Goal: Information Seeking & Learning: Learn about a topic

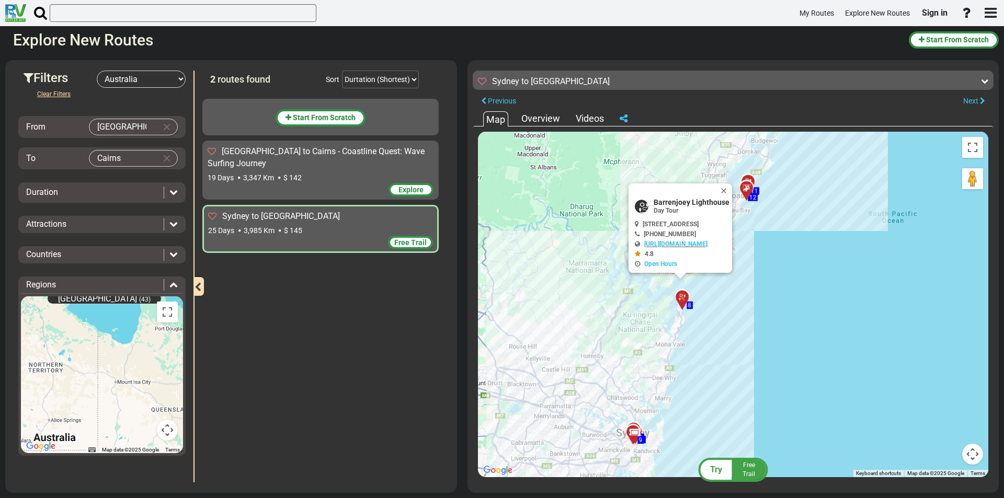
select select "number:3"
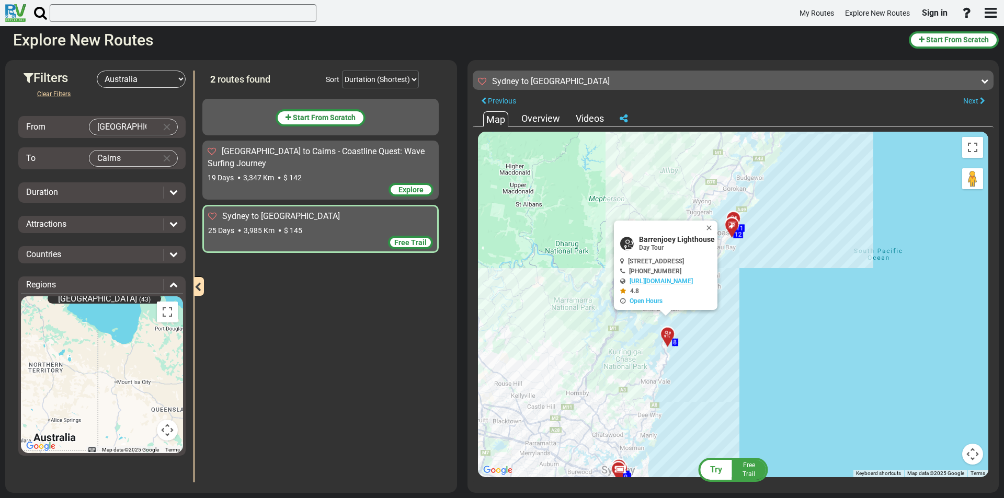
drag, startPoint x: 749, startPoint y: 336, endPoint x: 737, endPoint y: 360, distance: 26.9
click at [737, 360] on div "To activate drag with keyboard, press Alt + Enter. Once in keyboard drag state,…" at bounding box center [733, 305] width 510 height 346
click at [801, 286] on div "To activate drag with keyboard, press Alt + Enter. Once in keyboard drag state,…" at bounding box center [733, 305] width 510 height 346
click at [717, 227] on button "Close" at bounding box center [711, 228] width 13 height 15
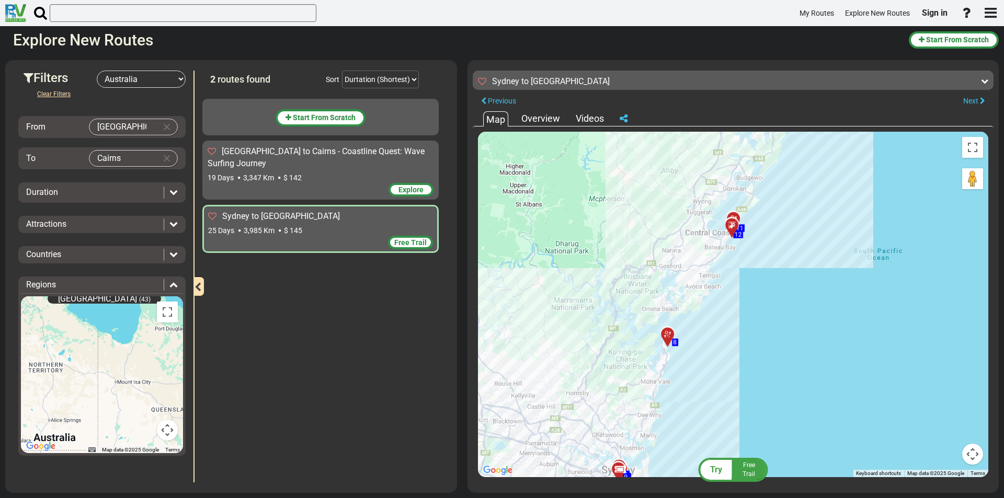
click at [729, 229] on div at bounding box center [735, 230] width 17 height 16
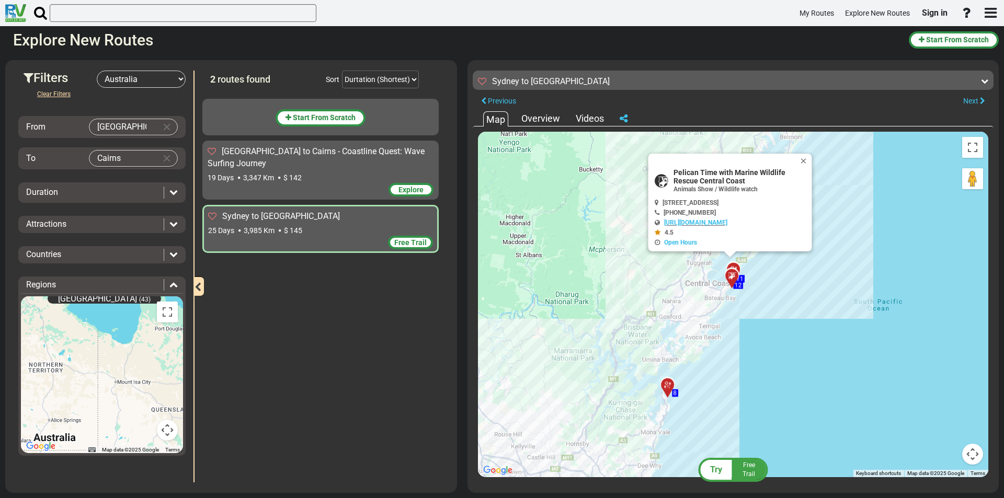
click at [739, 264] on div "To activate drag with keyboard, press Alt + Enter. Once in keyboard drag state,…" at bounding box center [733, 305] width 510 height 346
click at [733, 264] on div "11" at bounding box center [733, 269] width 18 height 18
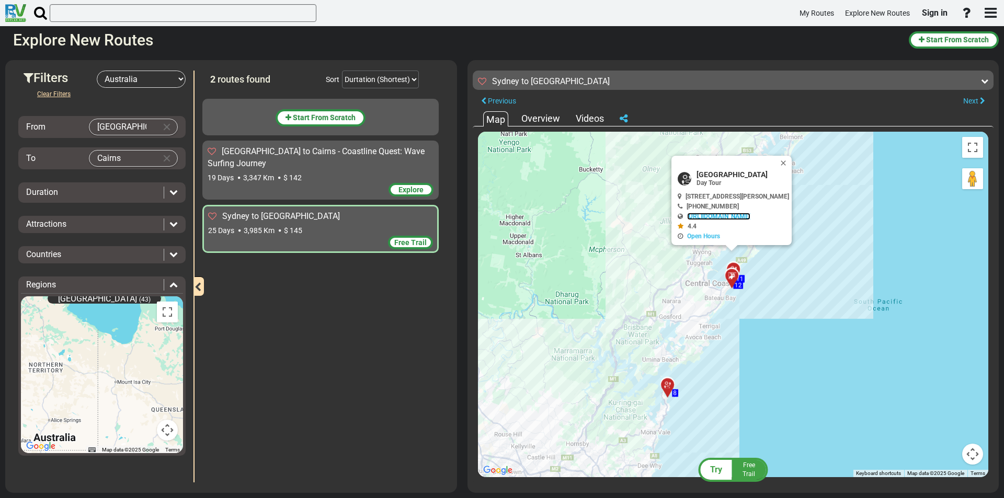
click at [739, 215] on link "[URL][DOMAIN_NAME]" at bounding box center [718, 216] width 63 height 7
click at [792, 163] on button "Close" at bounding box center [785, 163] width 13 height 15
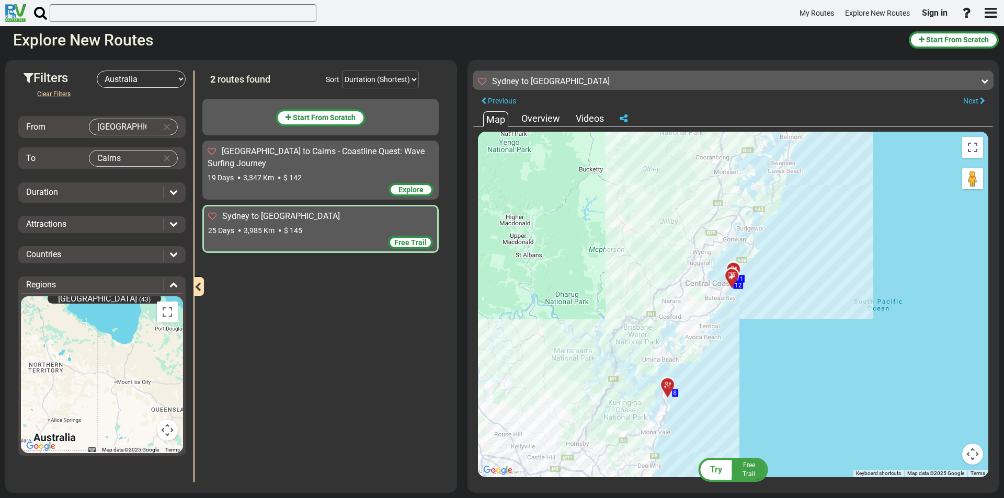
click at [728, 280] on div at bounding box center [735, 280] width 17 height 16
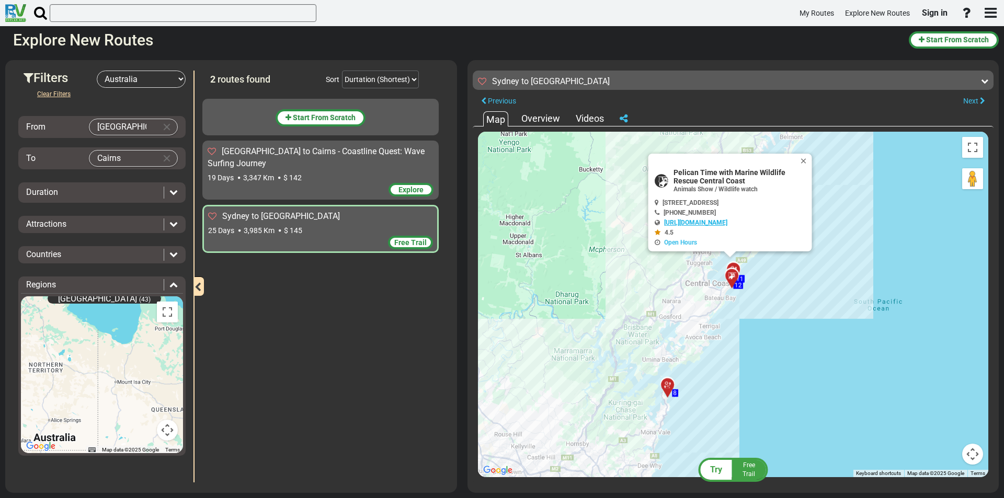
click at [727, 225] on link "[URL][DOMAIN_NAME]" at bounding box center [695, 222] width 63 height 7
click at [732, 265] on div "11" at bounding box center [733, 269] width 18 height 18
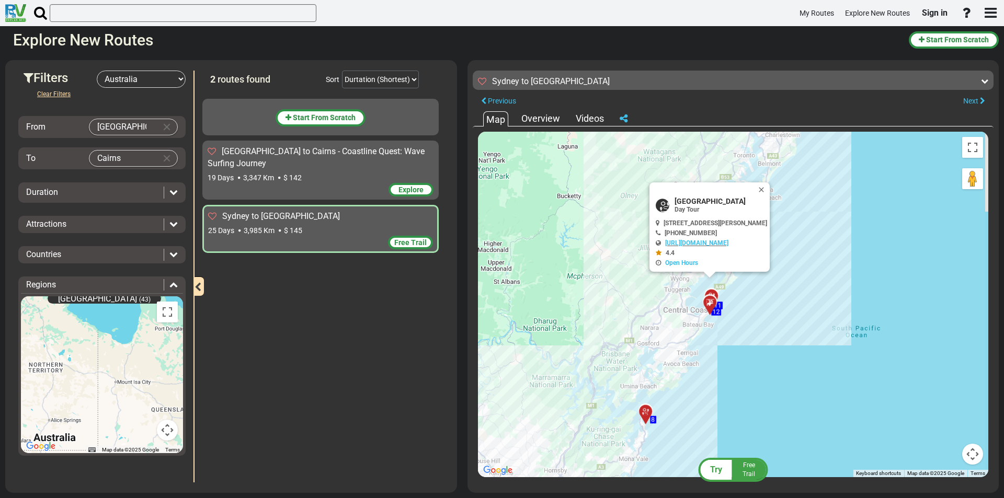
drag, startPoint x: 852, startPoint y: 239, endPoint x: 819, endPoint y: 282, distance: 54.1
click at [819, 282] on div "To activate drag with keyboard, press Alt + Enter. Once in keyboard drag state,…" at bounding box center [733, 305] width 510 height 346
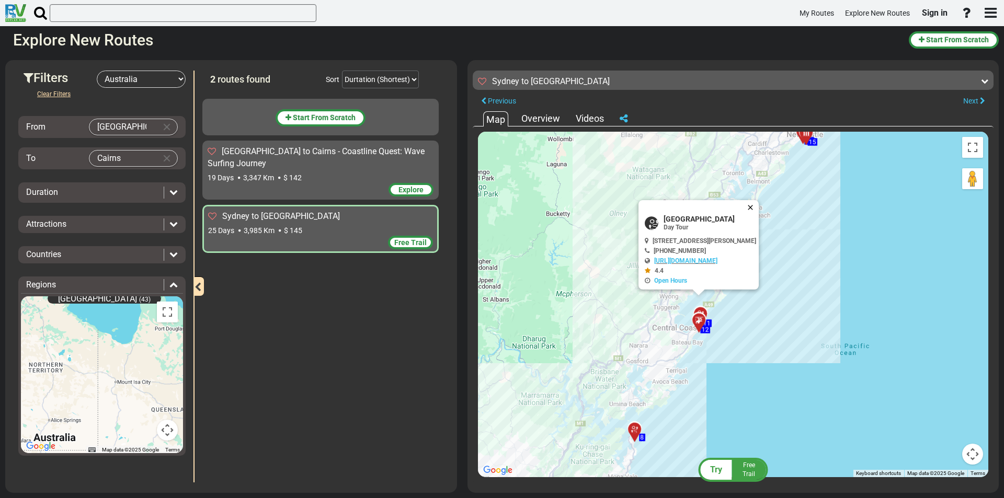
click at [759, 208] on button "Close" at bounding box center [752, 207] width 13 height 15
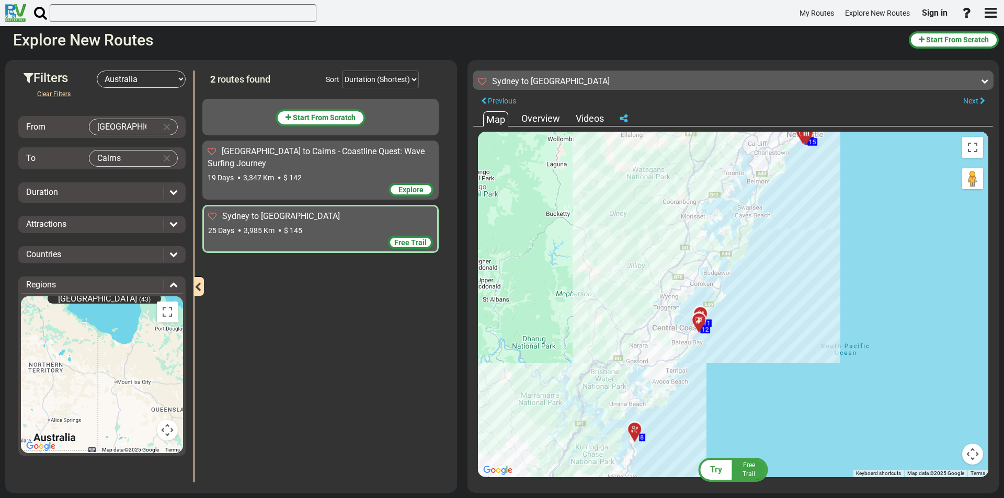
click at [700, 329] on div at bounding box center [702, 325] width 17 height 16
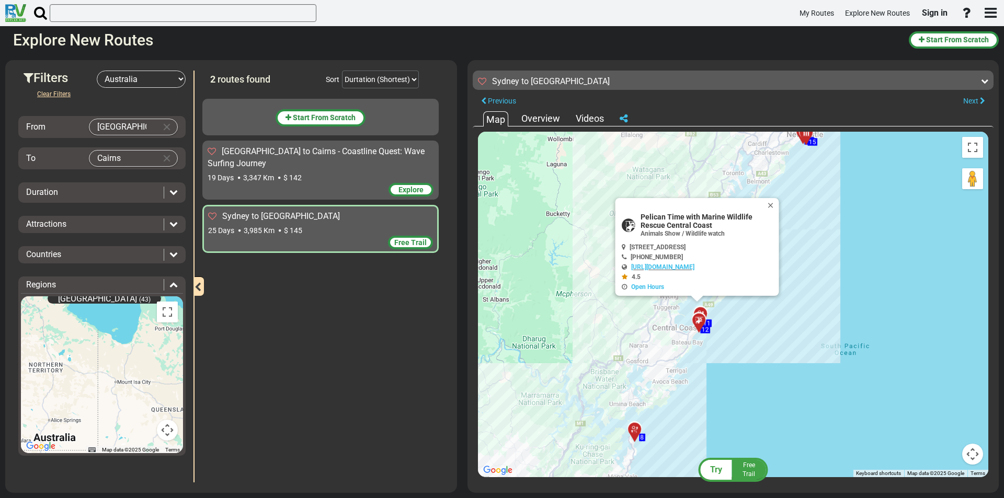
click at [822, 318] on div "To activate drag with keyboard, press Alt + Enter. Once in keyboard drag state,…" at bounding box center [733, 305] width 510 height 346
click at [836, 220] on div "To activate drag with keyboard, press Alt + Enter. Once in keyboard drag state,…" at bounding box center [733, 305] width 510 height 346
click at [773, 205] on button "Close" at bounding box center [773, 205] width 13 height 15
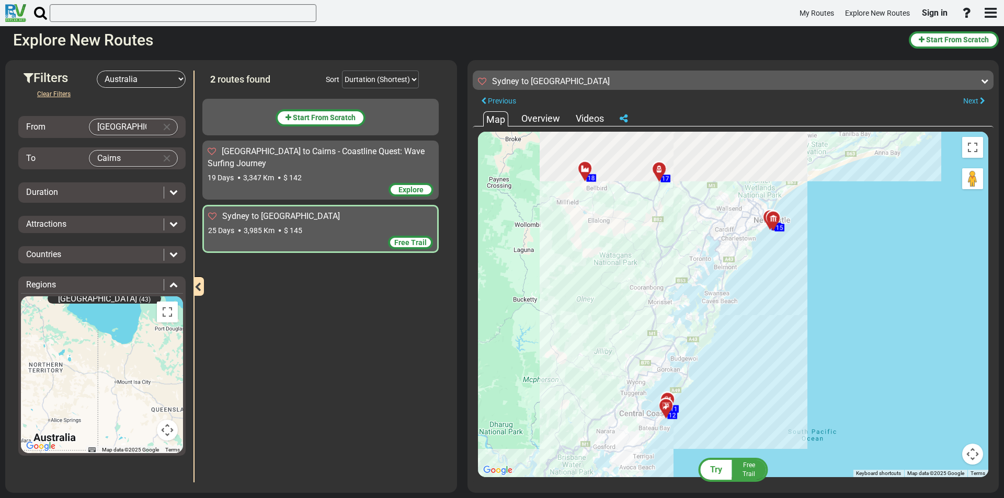
drag, startPoint x: 824, startPoint y: 213, endPoint x: 784, endPoint y: 245, distance: 50.2
click at [791, 290] on div "To activate drag with keyboard, press Alt + Enter. Once in keyboard drag state,…" at bounding box center [733, 305] width 510 height 346
click at [774, 216] on icon at bounding box center [773, 219] width 10 height 8
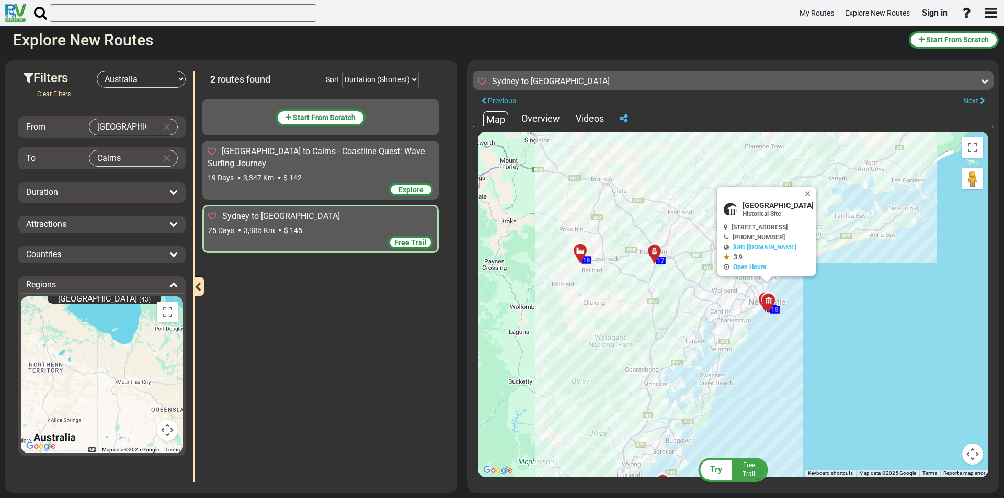
drag, startPoint x: 792, startPoint y: 318, endPoint x: 788, endPoint y: 353, distance: 34.8
click at [788, 353] on div "To activate drag with keyboard, press Alt + Enter. Once in keyboard drag state,…" at bounding box center [733, 305] width 510 height 346
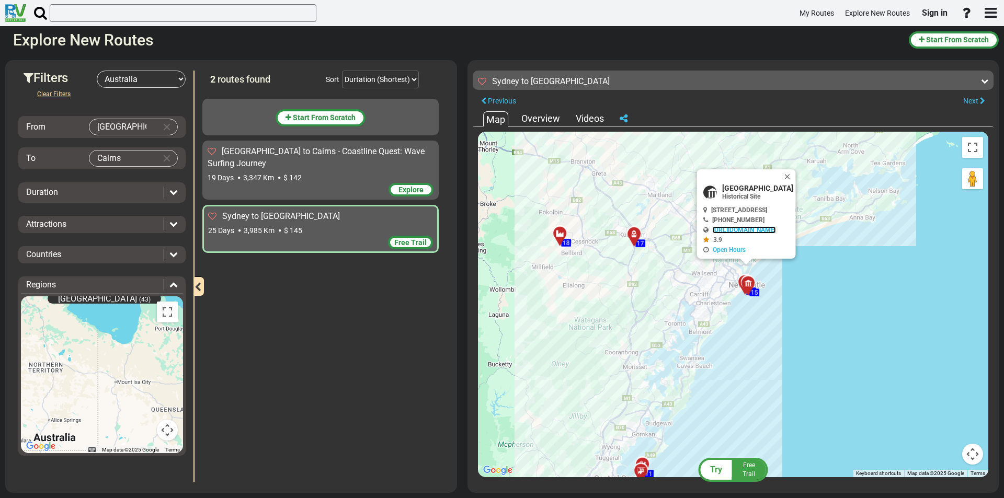
click at [746, 229] on link "[URL][DOMAIN_NAME]" at bounding box center [744, 229] width 63 height 7
click at [740, 278] on div "14" at bounding box center [745, 282] width 18 height 18
click at [748, 280] on icon at bounding box center [748, 284] width 10 height 8
click at [739, 282] on div at bounding box center [744, 283] width 13 height 8
click at [736, 230] on link "//[DOMAIN_NAME]" at bounding box center [736, 228] width 52 height 7
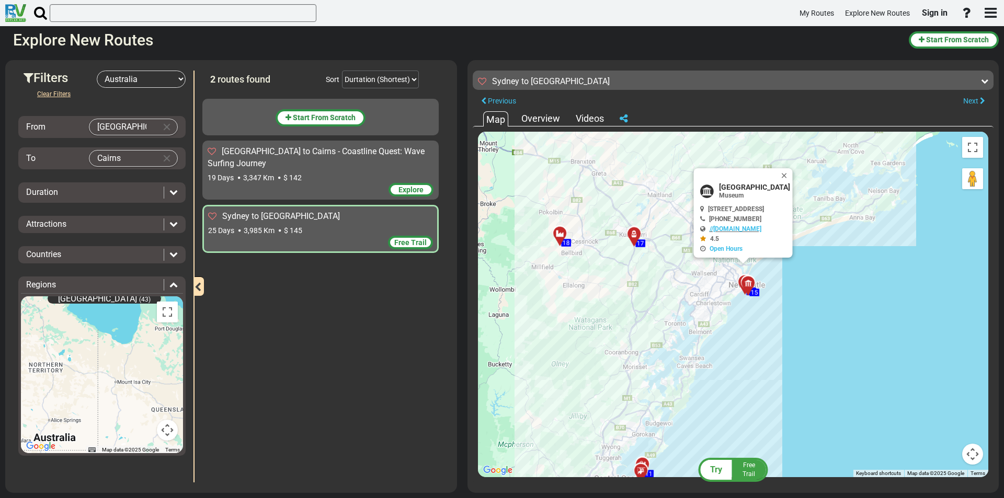
click at [633, 234] on icon at bounding box center [634, 235] width 10 height 8
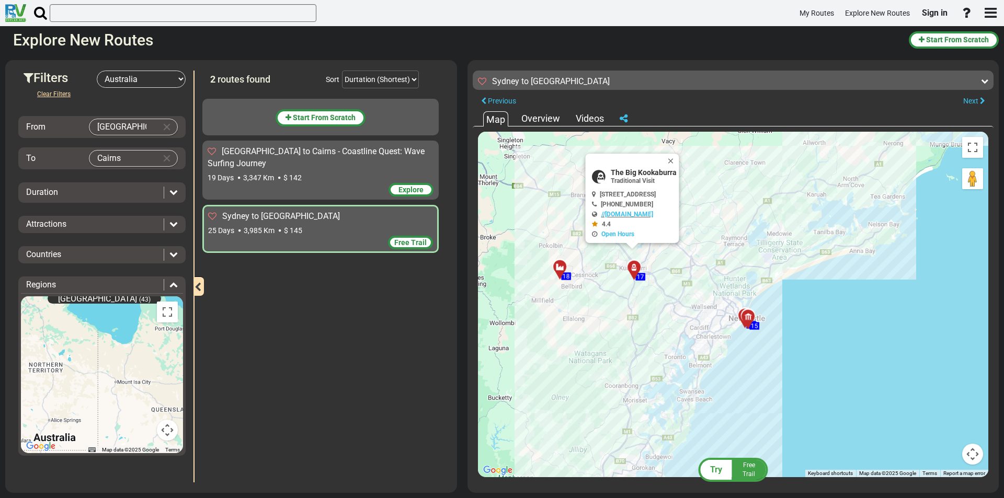
click at [562, 269] on div at bounding box center [563, 272] width 17 height 16
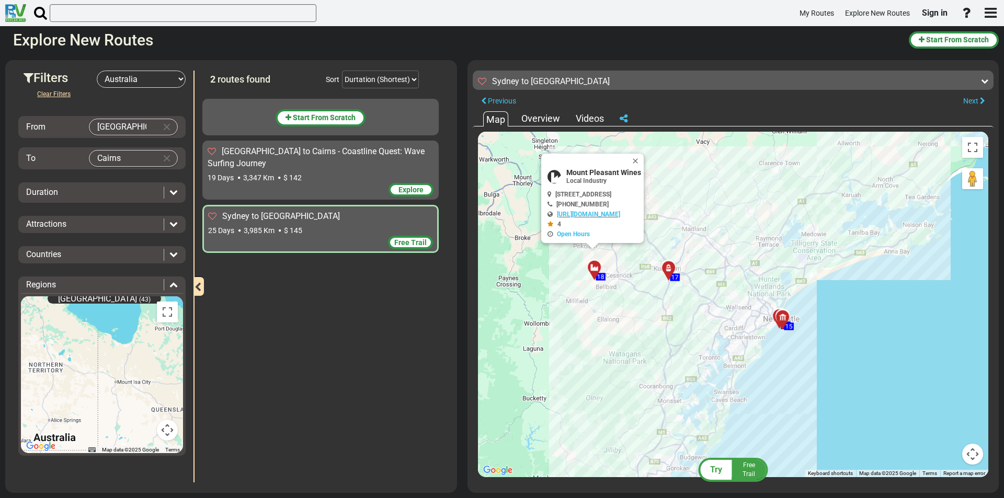
click at [670, 267] on div at bounding box center [672, 273] width 17 height 16
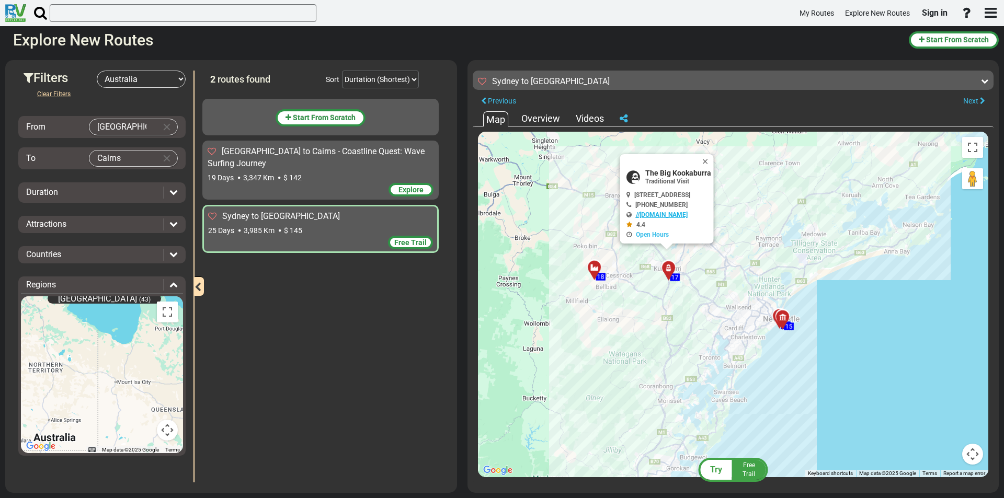
click at [643, 215] on link "//[DOMAIN_NAME]" at bounding box center [662, 214] width 52 height 7
click at [784, 317] on div at bounding box center [786, 322] width 17 height 16
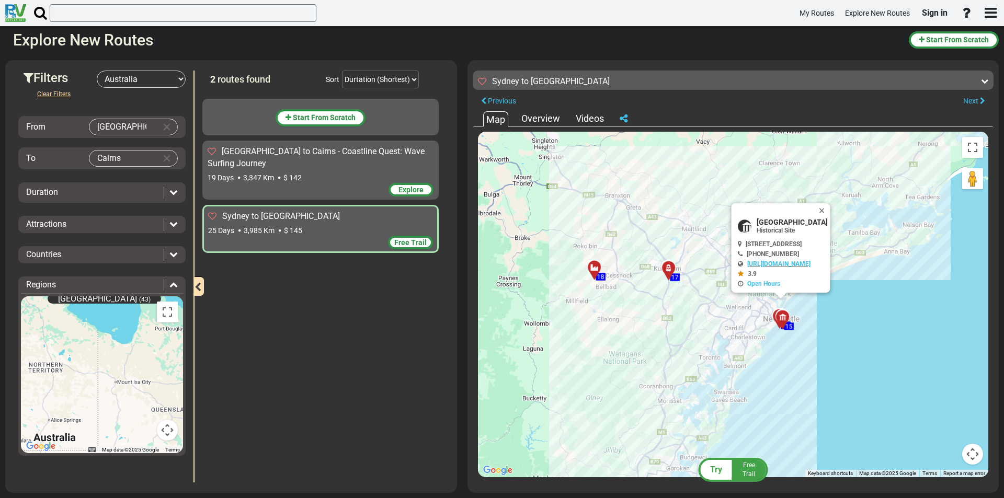
click at [773, 315] on div at bounding box center [779, 317] width 13 height 8
click at [783, 313] on div "15" at bounding box center [782, 317] width 18 height 18
click at [817, 313] on div "To activate drag with keyboard, press Alt + Enter. Once in keyboard drag state,…" at bounding box center [733, 305] width 510 height 346
click at [858, 202] on div "To activate drag with keyboard, press Alt + Enter. Once in keyboard drag state,…" at bounding box center [733, 305] width 510 height 346
click at [830, 212] on button "Close" at bounding box center [824, 210] width 13 height 15
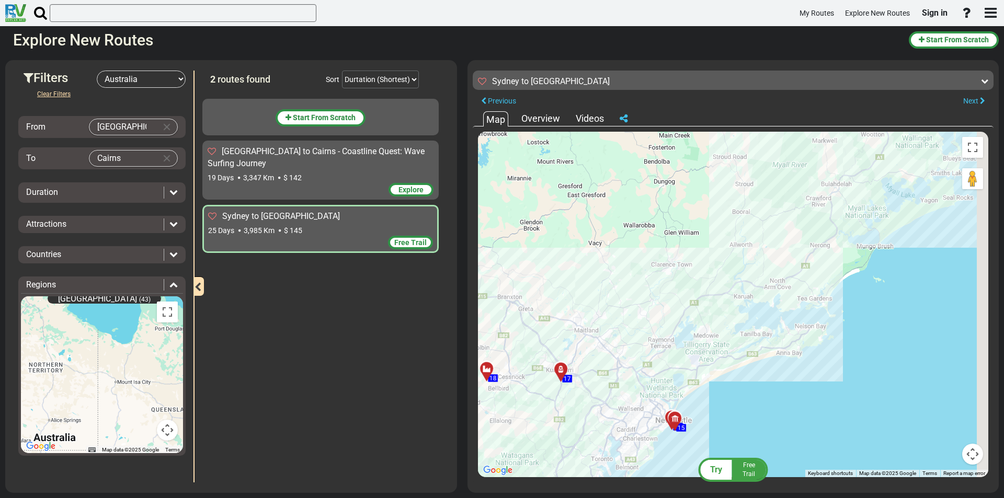
drag, startPoint x: 850, startPoint y: 241, endPoint x: 716, endPoint y: 341, distance: 166.6
click at [717, 341] on div "To activate drag with keyboard, press Alt + Enter. Once in keyboard drag state,…" at bounding box center [733, 305] width 510 height 346
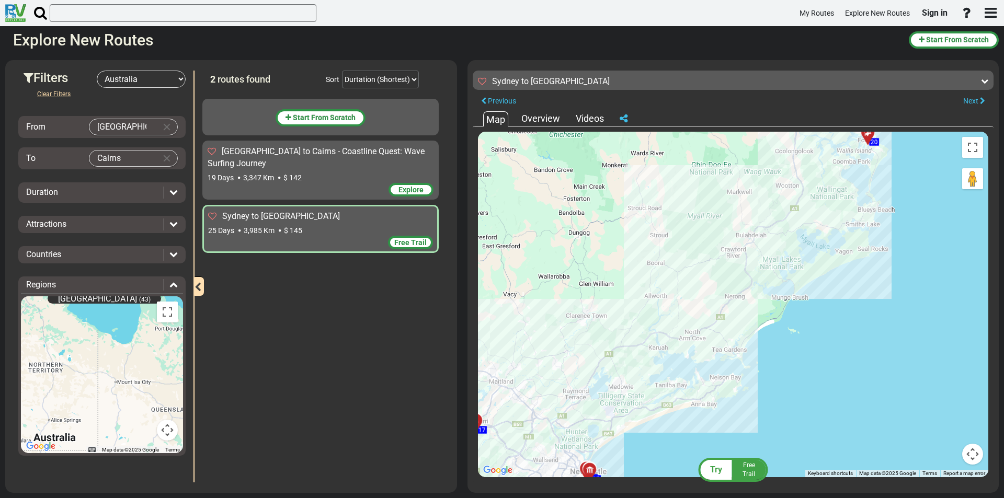
drag, startPoint x: 813, startPoint y: 309, endPoint x: 764, endPoint y: 349, distance: 63.5
click at [764, 349] on div "To activate drag with keyboard, press Alt + Enter. Once in keyboard drag state,…" at bounding box center [733, 305] width 510 height 346
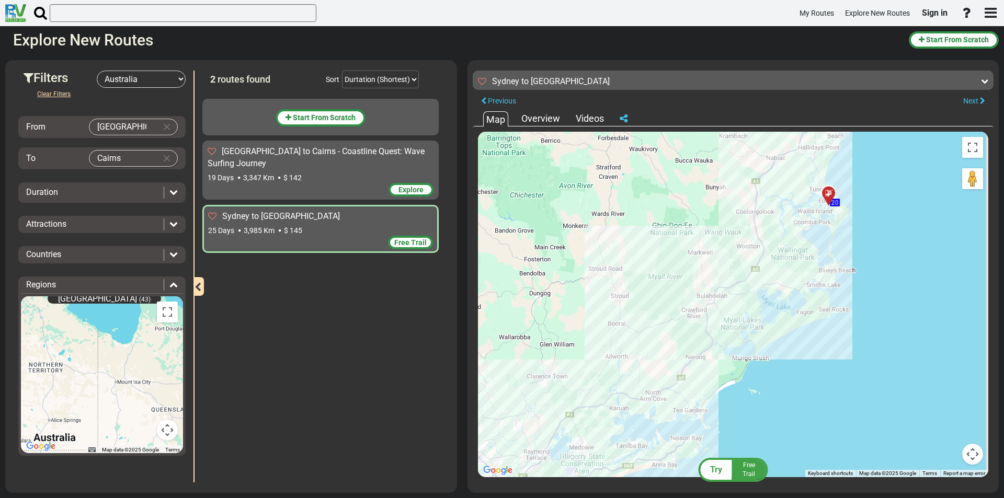
drag, startPoint x: 811, startPoint y: 320, endPoint x: 769, endPoint y: 343, distance: 47.7
click at [762, 366] on div "To activate drag with keyboard, press Alt + Enter. Once in keyboard drag state,…" at bounding box center [733, 305] width 510 height 346
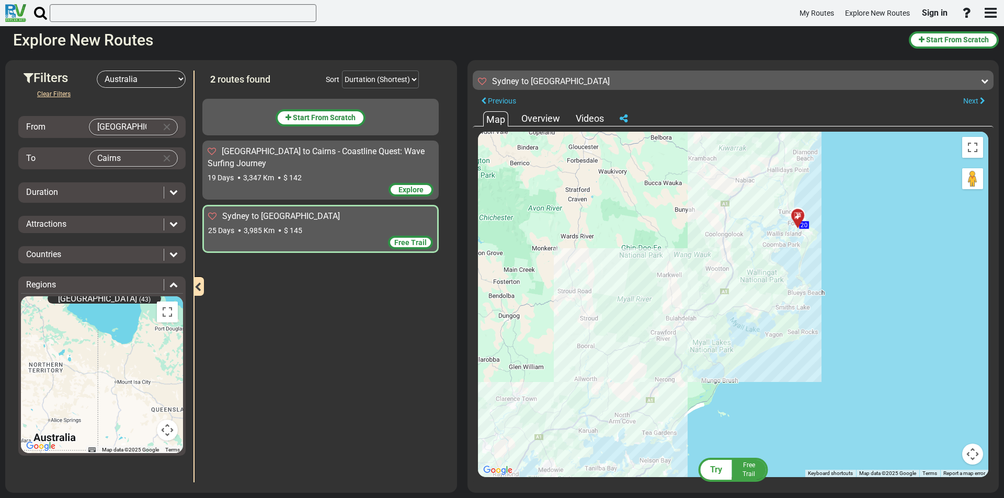
click at [796, 223] on div at bounding box center [801, 220] width 17 height 16
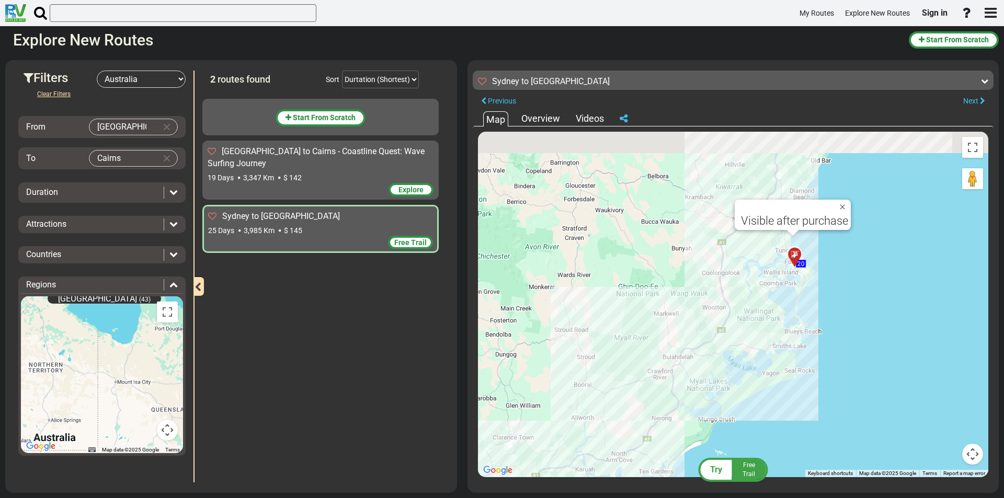
click at [848, 277] on div "To activate drag with keyboard, press Alt + Enter. Once in keyboard drag state,…" at bounding box center [733, 305] width 510 height 346
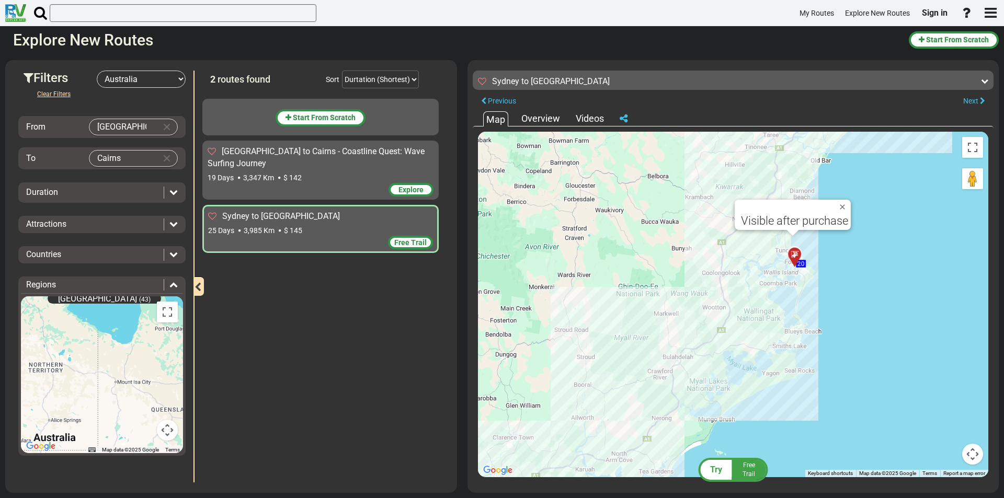
click at [794, 258] on div at bounding box center [798, 259] width 17 height 16
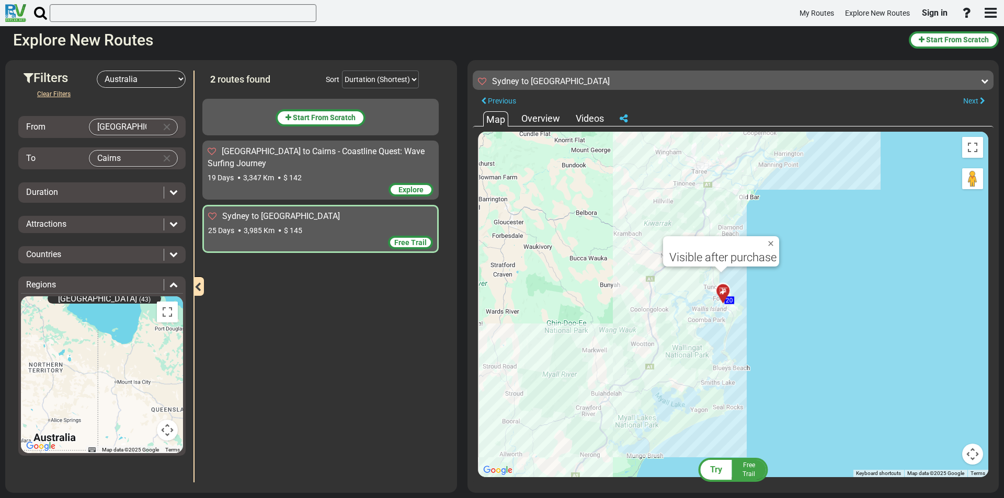
drag, startPoint x: 765, startPoint y: 325, endPoint x: 785, endPoint y: 299, distance: 32.8
click at [791, 299] on div "To activate drag with keyboard, press Alt + Enter. Once in keyboard drag state,…" at bounding box center [733, 305] width 510 height 346
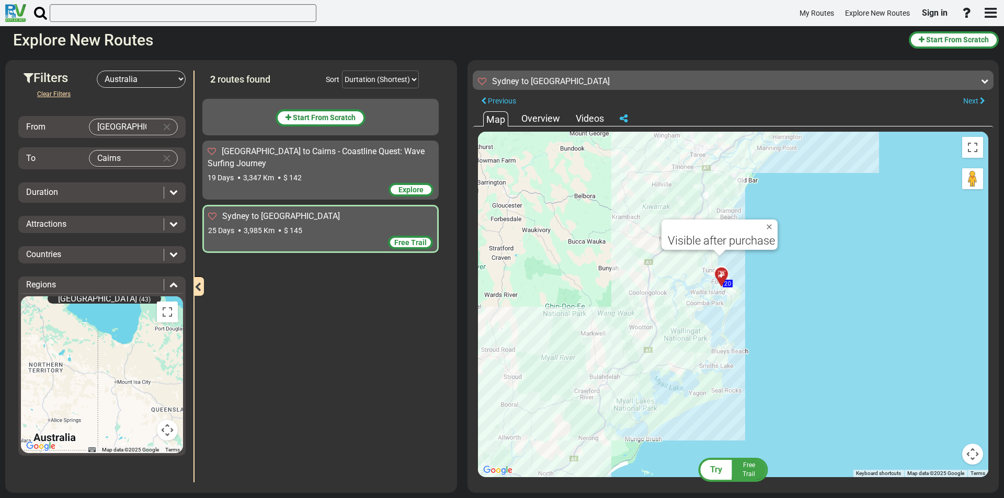
click at [320, 176] on div "19 Days 3,347 Km $ 142" at bounding box center [321, 178] width 226 height 10
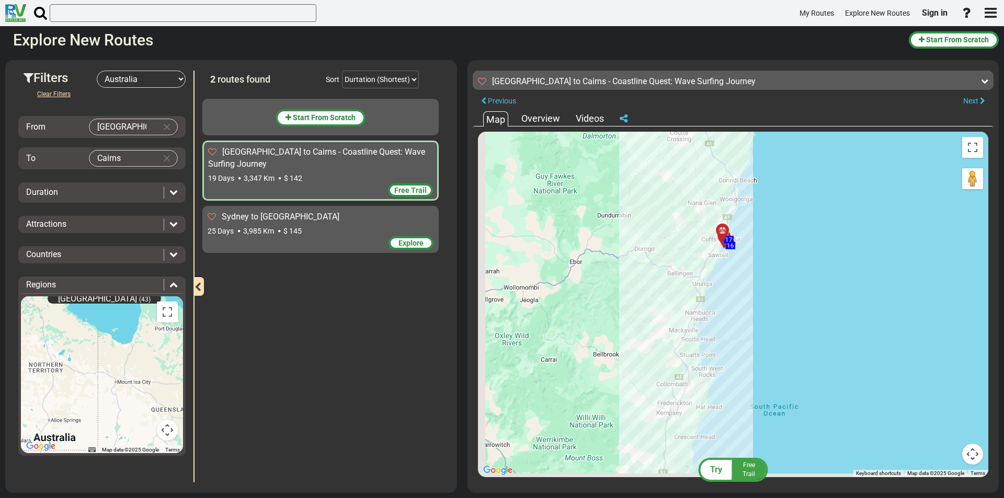
drag, startPoint x: 811, startPoint y: 322, endPoint x: 854, endPoint y: 219, distance: 111.3
click at [854, 219] on div "To activate drag with keyboard, press Alt + Enter. Once in keyboard drag state,…" at bounding box center [733, 305] width 510 height 346
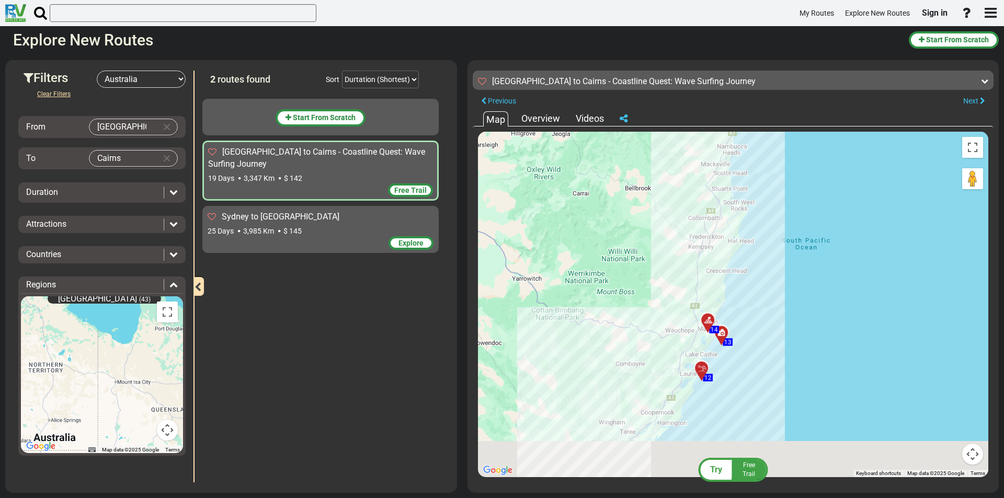
drag, startPoint x: 850, startPoint y: 353, endPoint x: 853, endPoint y: 249, distance: 103.6
click at [853, 249] on div "To activate drag with keyboard, press Alt + Enter. Once in keyboard drag state,…" at bounding box center [733, 305] width 510 height 346
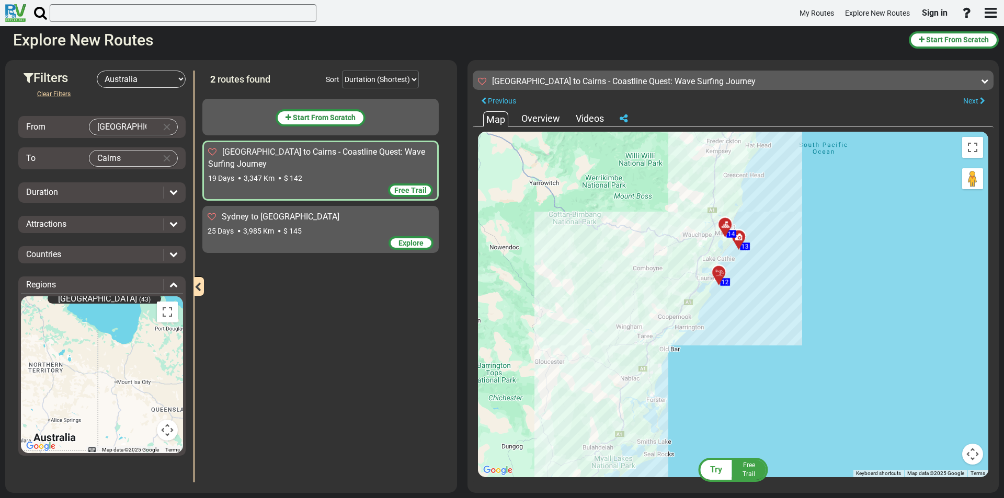
drag, startPoint x: 829, startPoint y: 339, endPoint x: 850, endPoint y: 229, distance: 111.8
click at [850, 230] on div "To activate drag with keyboard, press Alt + Enter. Once in keyboard drag state,…" at bounding box center [733, 305] width 510 height 346
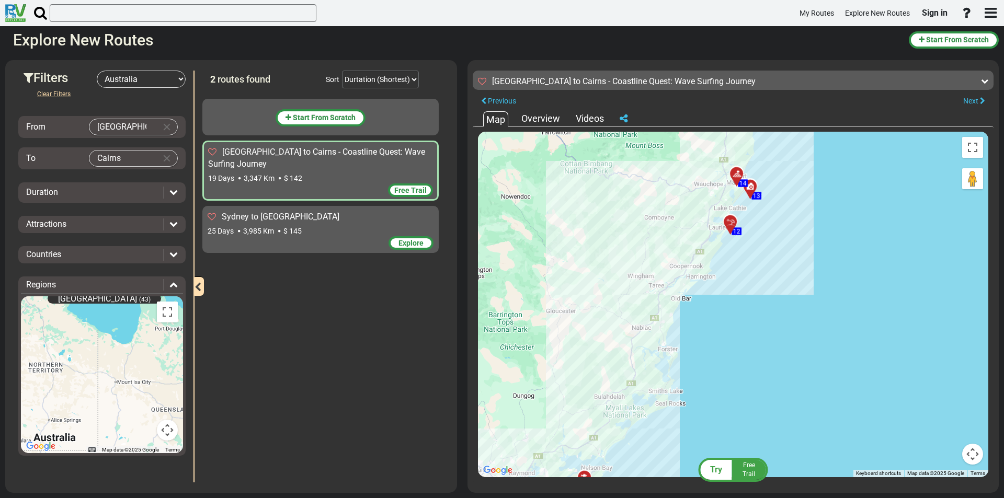
drag, startPoint x: 810, startPoint y: 355, endPoint x: 837, endPoint y: 233, distance: 125.0
click at [837, 233] on div "To activate drag with keyboard, press Alt + Enter. Once in keyboard drag state,…" at bounding box center [733, 305] width 510 height 346
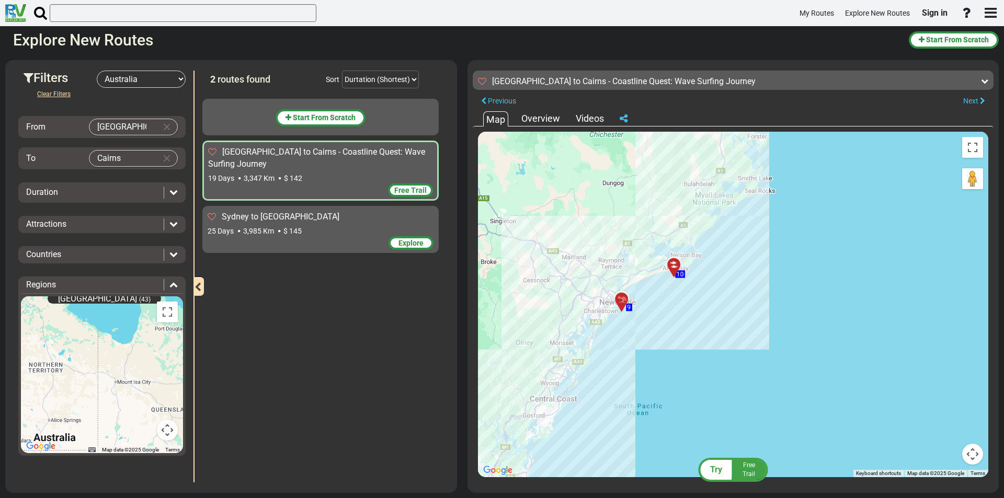
drag, startPoint x: 793, startPoint y: 316, endPoint x: 845, endPoint y: 259, distance: 77.0
click at [845, 259] on div "To activate drag with keyboard, press Alt + Enter. Once in keyboard drag state,…" at bounding box center [733, 305] width 510 height 346
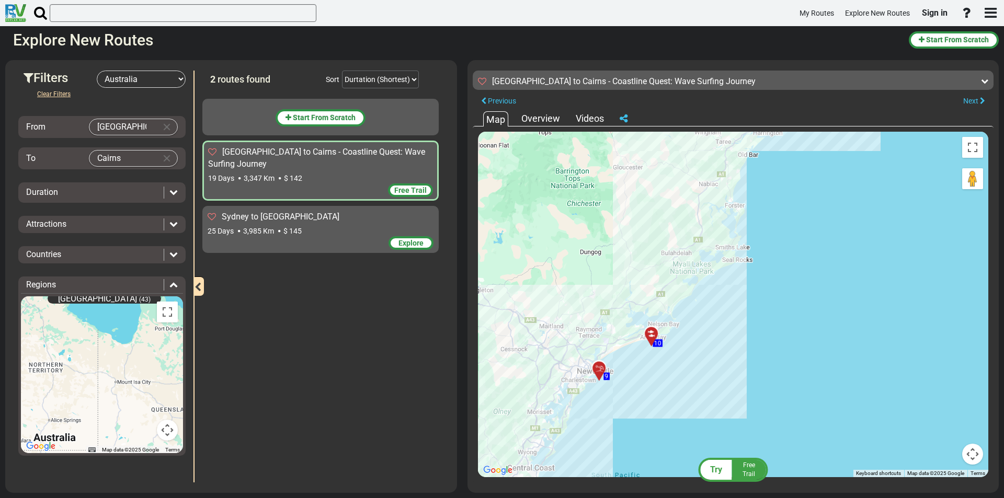
drag, startPoint x: 768, startPoint y: 310, endPoint x: 743, endPoint y: 381, distance: 74.9
click at [743, 381] on div "To activate drag with keyboard, press Alt + Enter. Once in keyboard drag state,…" at bounding box center [733, 305] width 510 height 346
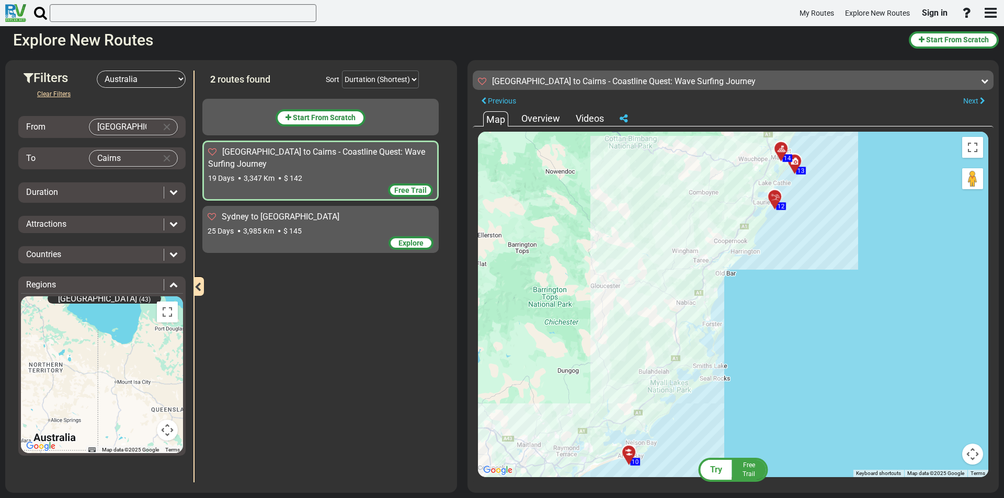
drag, startPoint x: 786, startPoint y: 309, endPoint x: 783, endPoint y: 358, distance: 49.3
click at [783, 358] on div "To activate drag with keyboard, press Alt + Enter. Once in keyboard drag state,…" at bounding box center [733, 305] width 510 height 346
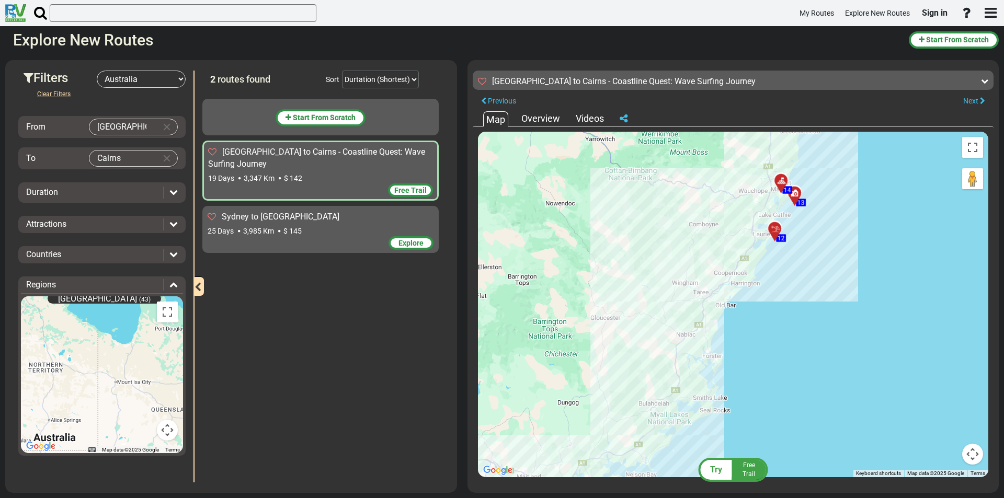
drag, startPoint x: 787, startPoint y: 327, endPoint x: 768, endPoint y: 367, distance: 44.7
click at [768, 367] on div "To activate drag with keyboard, press Alt + Enter. Once in keyboard drag state,…" at bounding box center [733, 305] width 510 height 346
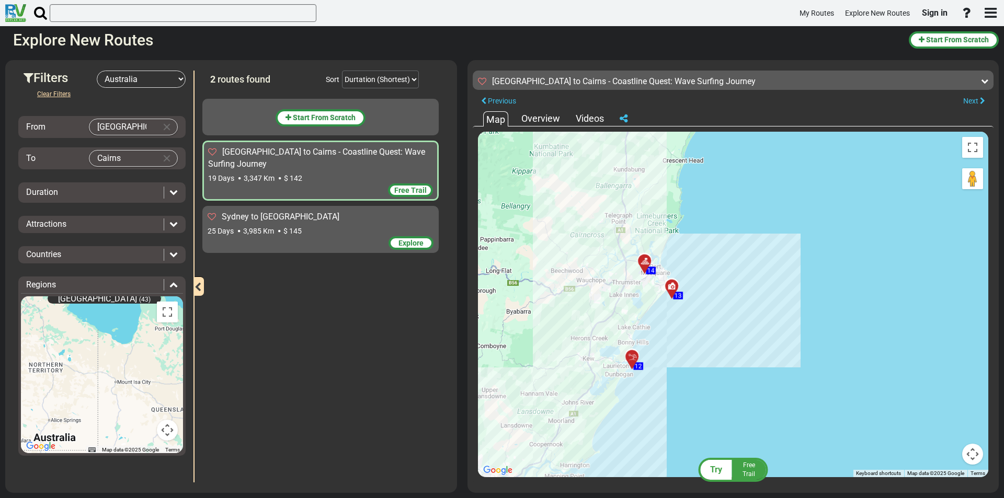
drag, startPoint x: 743, startPoint y: 359, endPoint x: 732, endPoint y: 445, distance: 86.4
click at [732, 445] on div "To activate drag with keyboard, press Alt + Enter. Once in keyboard drag state,…" at bounding box center [733, 305] width 510 height 346
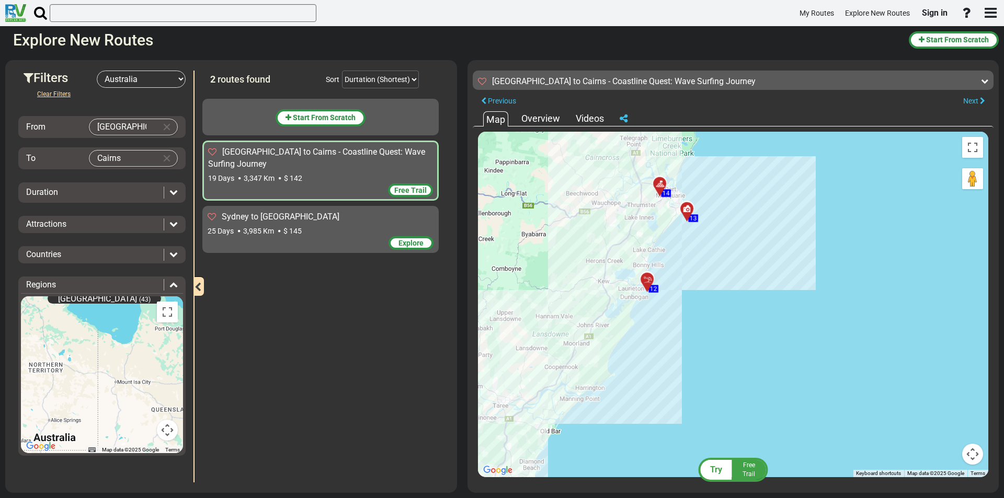
drag, startPoint x: 714, startPoint y: 436, endPoint x: 769, endPoint y: 256, distance: 188.2
click at [773, 250] on div "To activate drag with keyboard, press Alt + Enter. Once in keyboard drag state,…" at bounding box center [733, 305] width 510 height 346
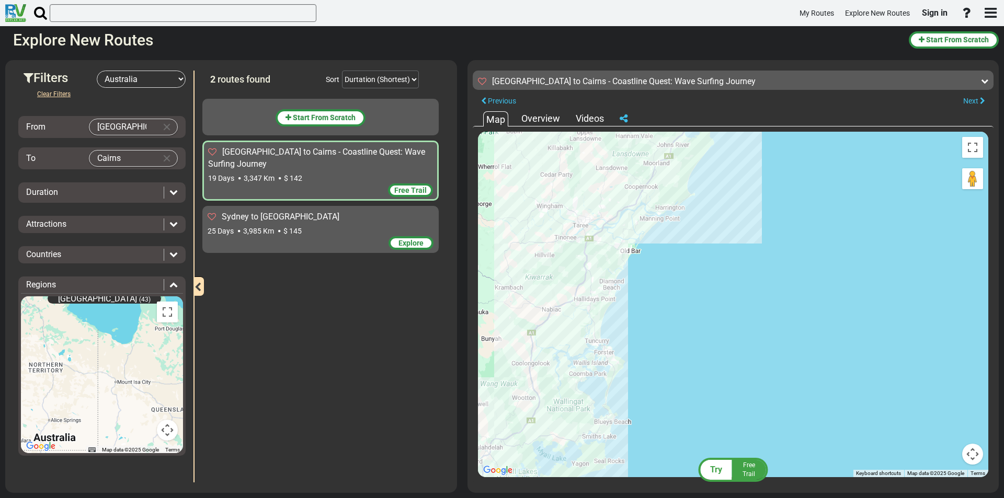
drag, startPoint x: 700, startPoint y: 355, endPoint x: 764, endPoint y: 203, distance: 165.0
click at [764, 205] on div "To activate drag with keyboard, press Alt + Enter. Once in keyboard drag state,…" at bounding box center [733, 305] width 510 height 346
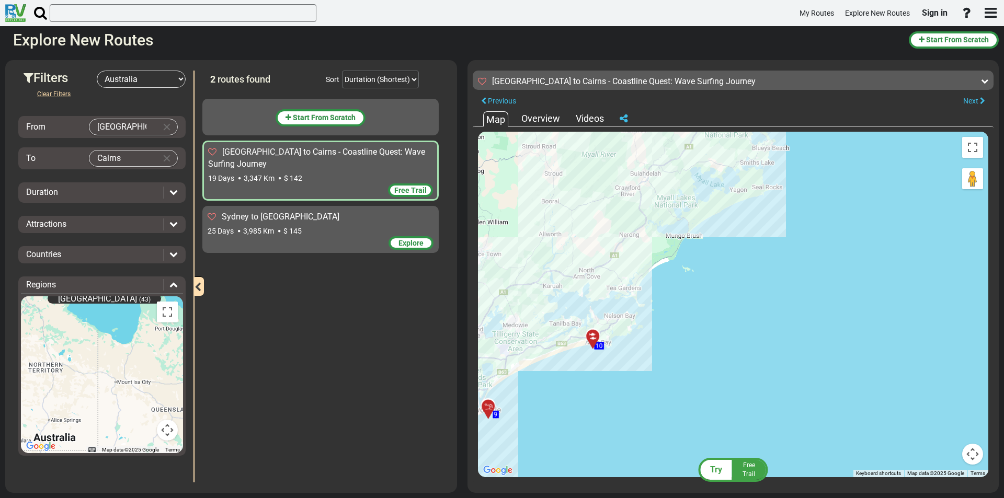
drag, startPoint x: 759, startPoint y: 256, endPoint x: 735, endPoint y: 350, distance: 96.6
click at [735, 350] on div "To activate drag with keyboard, press Alt + Enter. Once in keyboard drag state,…" at bounding box center [733, 305] width 510 height 346
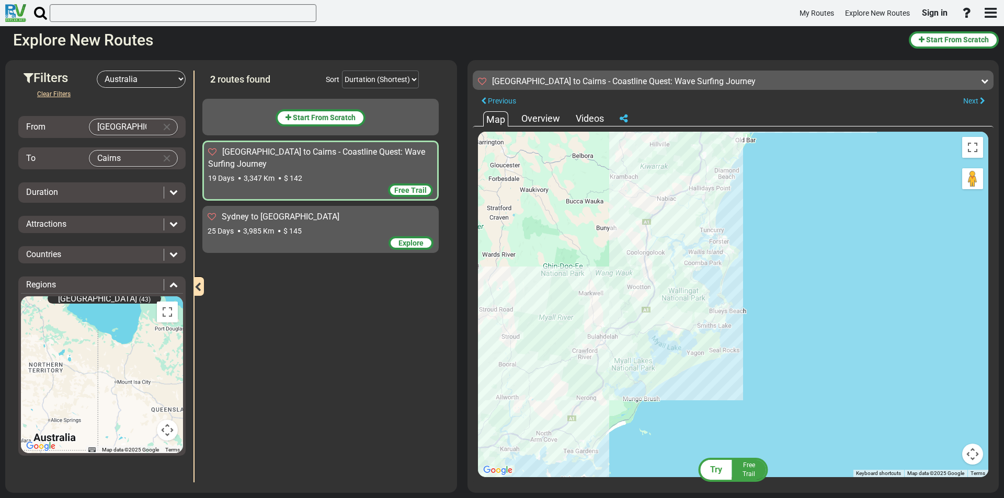
drag, startPoint x: 763, startPoint y: 241, endPoint x: 756, endPoint y: 348, distance: 107.4
click at [758, 355] on div "To activate drag with keyboard, press Alt + Enter. Once in keyboard drag state,…" at bounding box center [733, 305] width 510 height 346
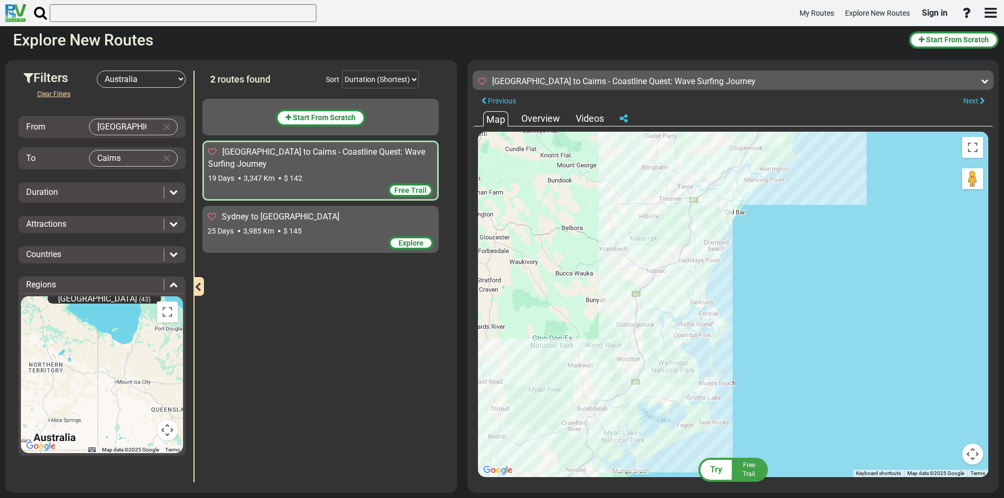
drag, startPoint x: 773, startPoint y: 285, endPoint x: 788, endPoint y: 360, distance: 76.6
click at [766, 387] on div "To activate drag with keyboard, press Alt + Enter. Once in keyboard drag state,…" at bounding box center [733, 305] width 510 height 346
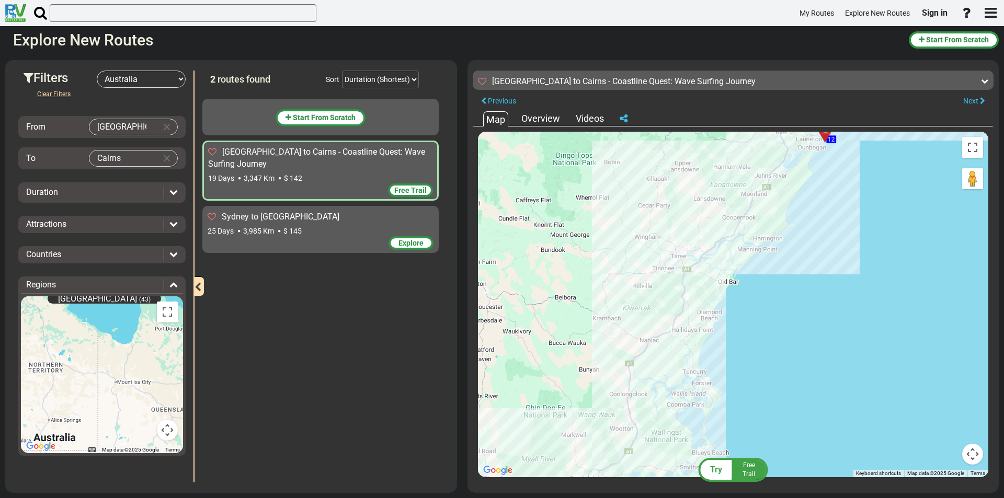
drag, startPoint x: 824, startPoint y: 299, endPoint x: 755, endPoint y: 401, distance: 123.1
click at [753, 401] on div "To activate drag with keyboard, press Alt + Enter. Once in keyboard drag state,…" at bounding box center [733, 305] width 510 height 346
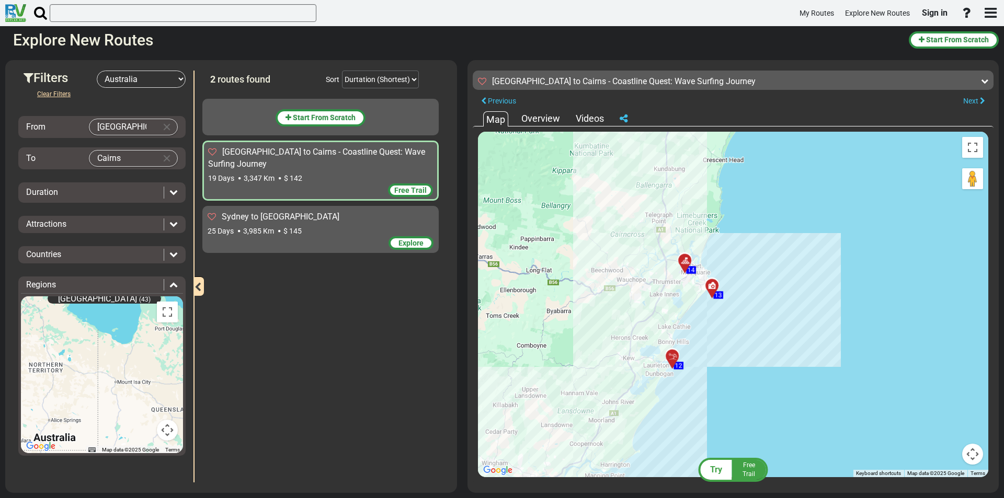
drag, startPoint x: 811, startPoint y: 357, endPoint x: 802, endPoint y: 383, distance: 27.1
click at [802, 383] on div "To activate drag with keyboard, press Alt + Enter. Once in keyboard drag state,…" at bounding box center [733, 305] width 510 height 346
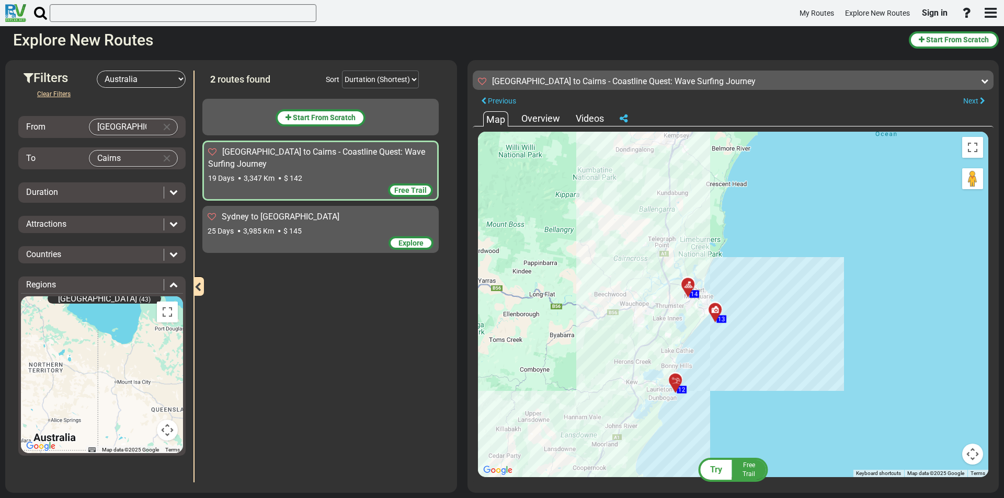
drag, startPoint x: 801, startPoint y: 302, endPoint x: 802, endPoint y: 393, distance: 91.0
click at [799, 398] on div "To activate drag with keyboard, press Alt + Enter. Once in keyboard drag state,…" at bounding box center [733, 305] width 510 height 346
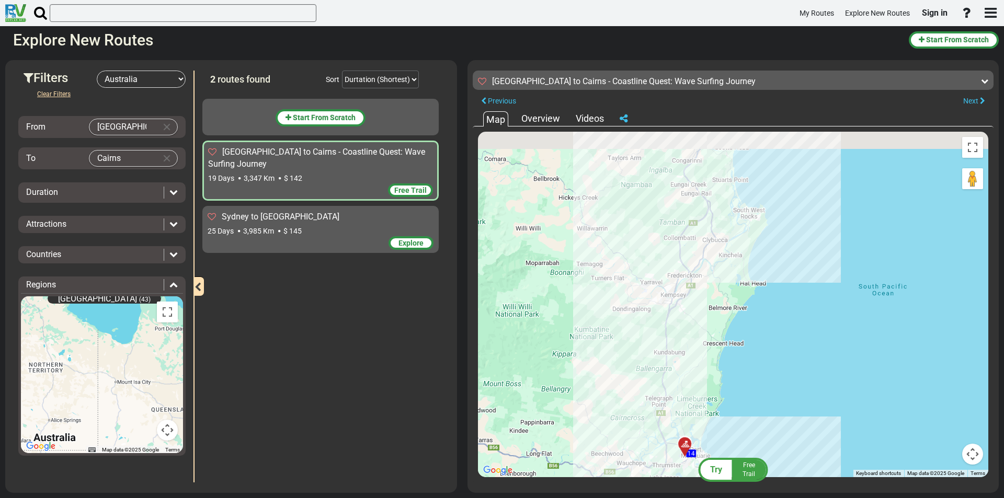
drag, startPoint x: 804, startPoint y: 299, endPoint x: 805, endPoint y: 396, distance: 97.3
click at [805, 396] on div "To activate drag with keyboard, press Alt + Enter. Once in keyboard drag state,…" at bounding box center [733, 305] width 510 height 346
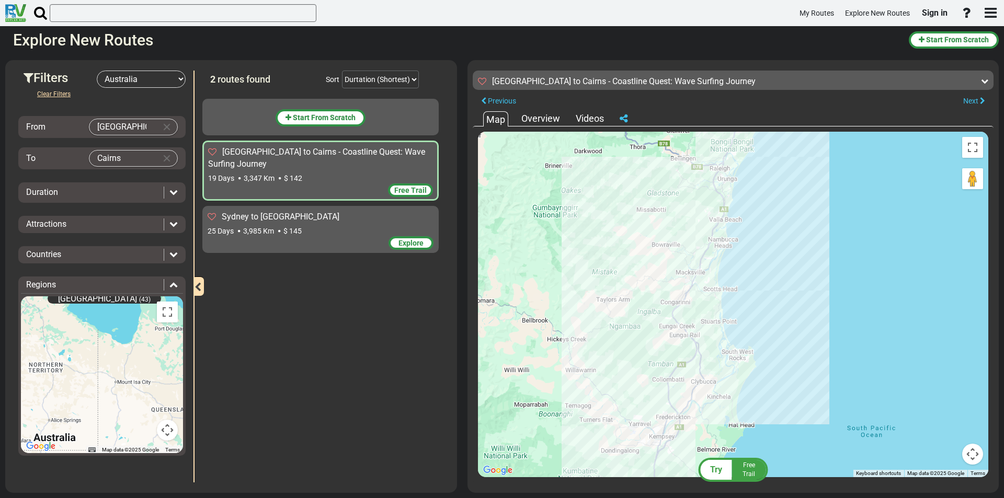
drag, startPoint x: 813, startPoint y: 287, endPoint x: 807, endPoint y: 402, distance: 115.2
click at [807, 402] on div "To activate drag with keyboard, press Alt + Enter. Once in keyboard drag state,…" at bounding box center [733, 305] width 510 height 346
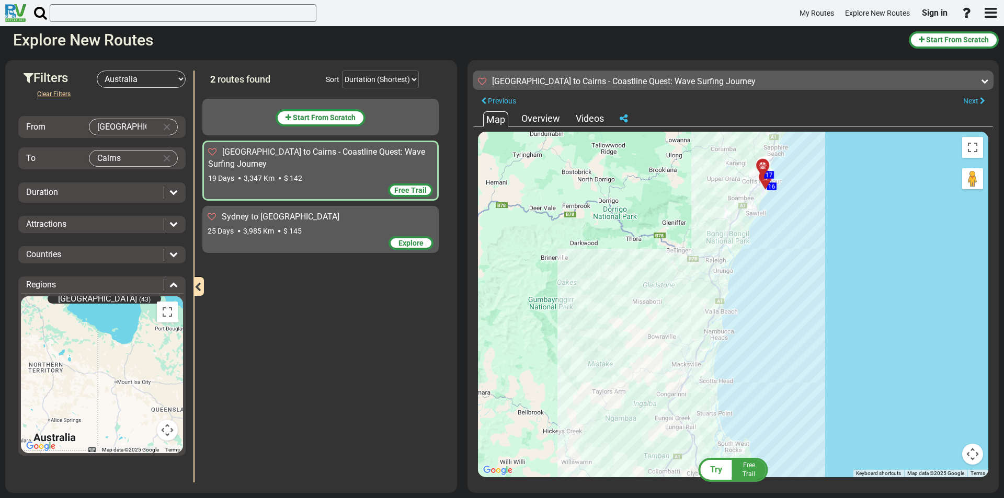
drag, startPoint x: 803, startPoint y: 353, endPoint x: 797, endPoint y: 397, distance: 44.9
click at [797, 397] on div "To activate drag with keyboard, press Alt + Enter. Once in keyboard drag state,…" at bounding box center [733, 305] width 510 height 346
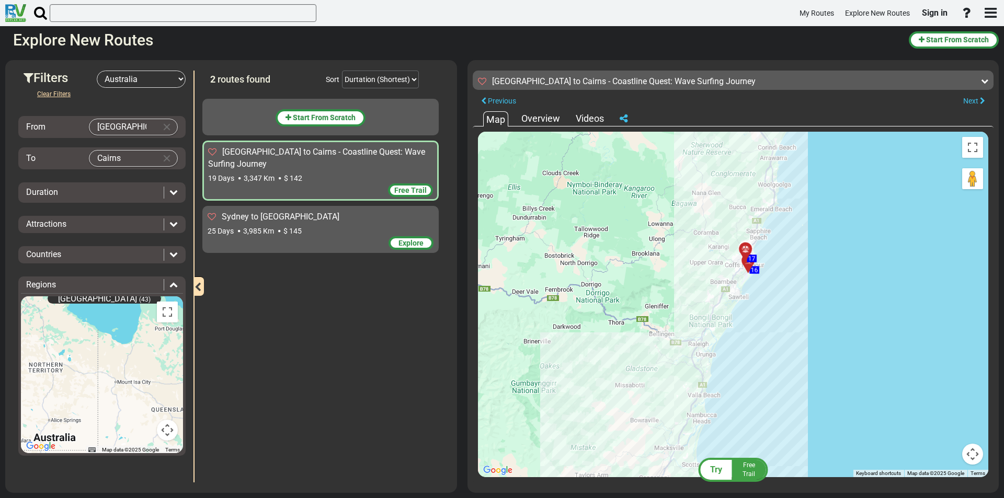
drag, startPoint x: 811, startPoint y: 313, endPoint x: 794, endPoint y: 386, distance: 75.1
click at [795, 392] on div "To activate drag with keyboard, press Alt + Enter. Once in keyboard drag state,…" at bounding box center [733, 305] width 510 height 346
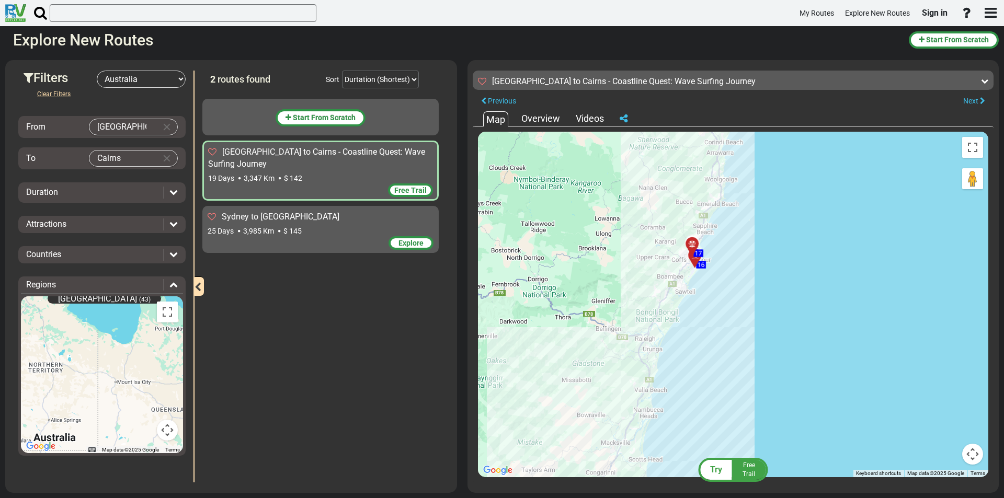
click at [972, 454] on button "Map camera controls" at bounding box center [972, 454] width 21 height 21
click at [973, 448] on button "Map camera controls" at bounding box center [972, 454] width 21 height 21
click at [980, 152] on button "Toggle fullscreen view" at bounding box center [972, 147] width 21 height 21
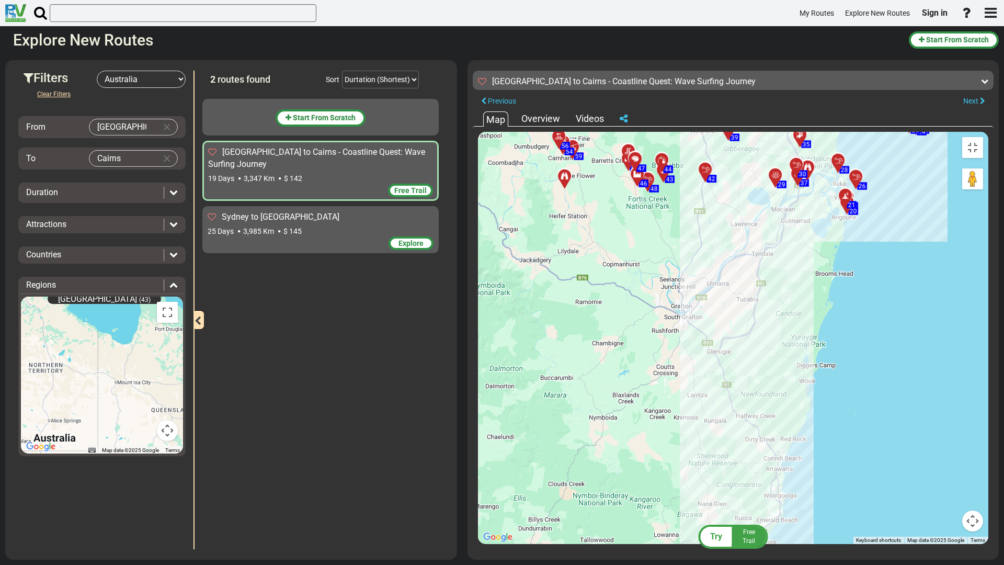
drag, startPoint x: 569, startPoint y: 336, endPoint x: 584, endPoint y: 529, distance: 193.0
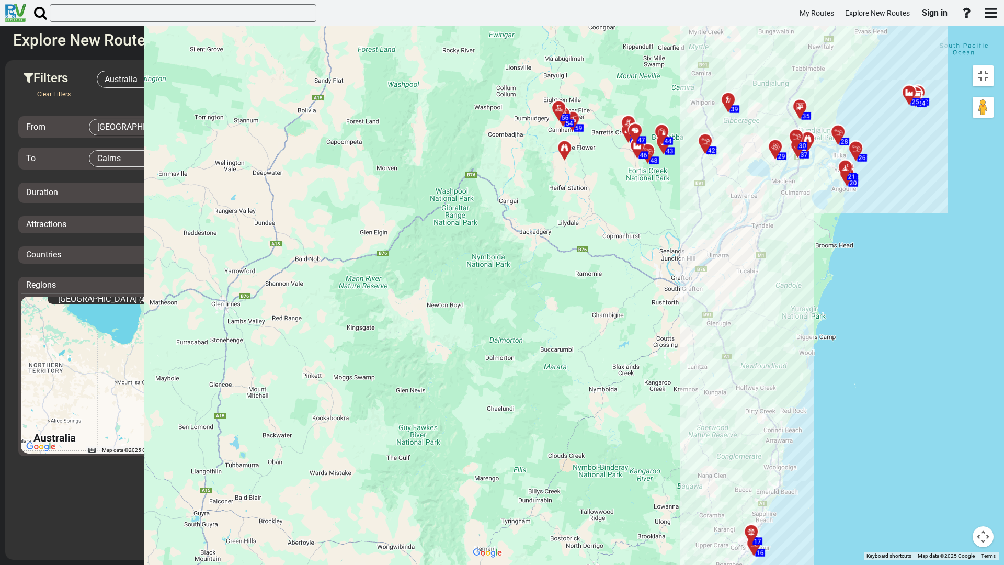
click at [582, 498] on div "To activate drag with keyboard, press Alt + Enter. Once in keyboard drag state,…" at bounding box center [733, 309] width 531 height 499
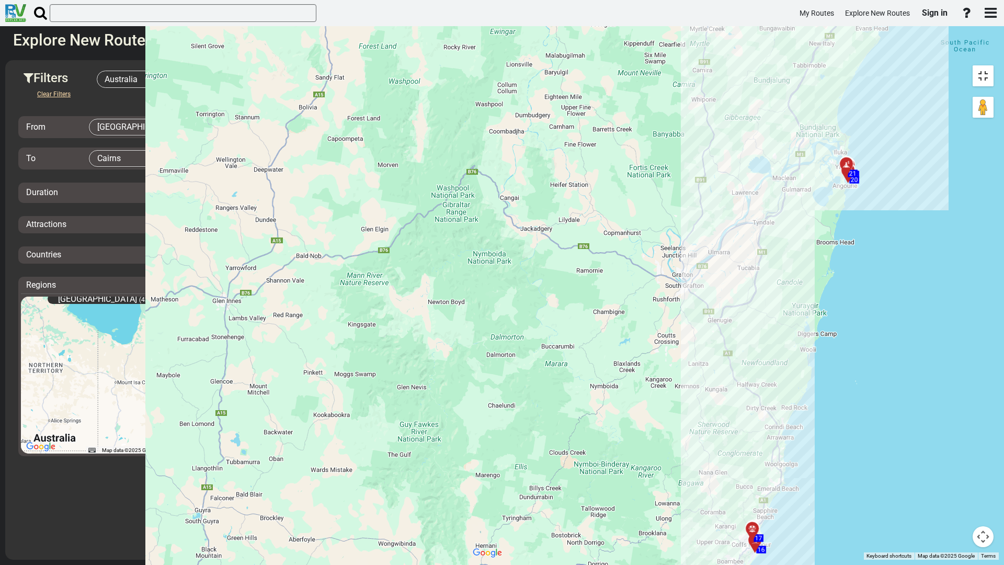
click at [994, 65] on button "Toggle fullscreen view" at bounding box center [983, 75] width 21 height 21
